Goal: Task Accomplishment & Management: Manage account settings

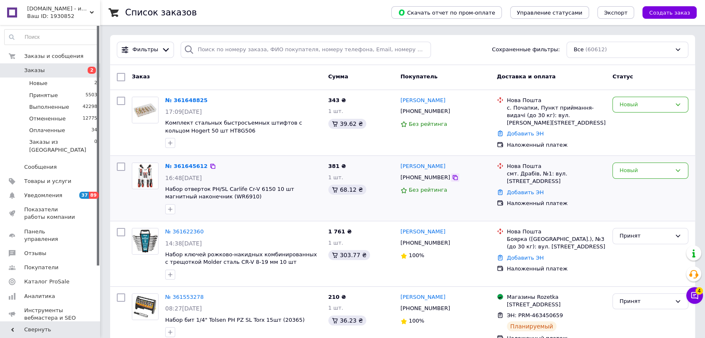
click at [452, 179] on icon at bounding box center [455, 177] width 7 height 7
click at [654, 171] on div "Новый" at bounding box center [645, 170] width 52 height 9
click at [630, 189] on li "Принят" at bounding box center [650, 188] width 75 height 15
click at [651, 108] on div "Новый" at bounding box center [645, 104] width 52 height 9
click at [634, 121] on li "Принят" at bounding box center [650, 121] width 75 height 15
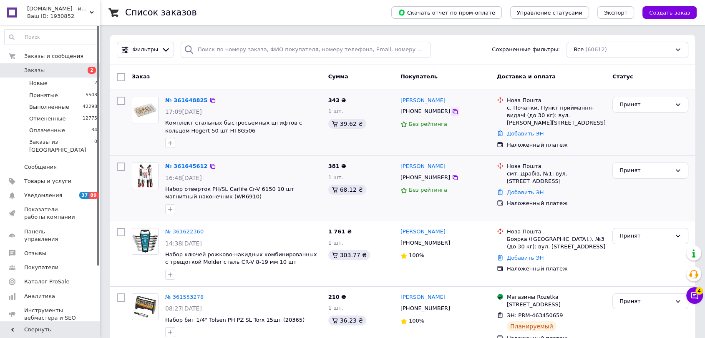
click at [452, 111] on icon at bounding box center [455, 111] width 7 height 7
click at [331, 148] on div "343 ₴ 1 шт. 39.62 ₴" at bounding box center [361, 122] width 72 height 59
